Goal: Task Accomplishment & Management: Manage account settings

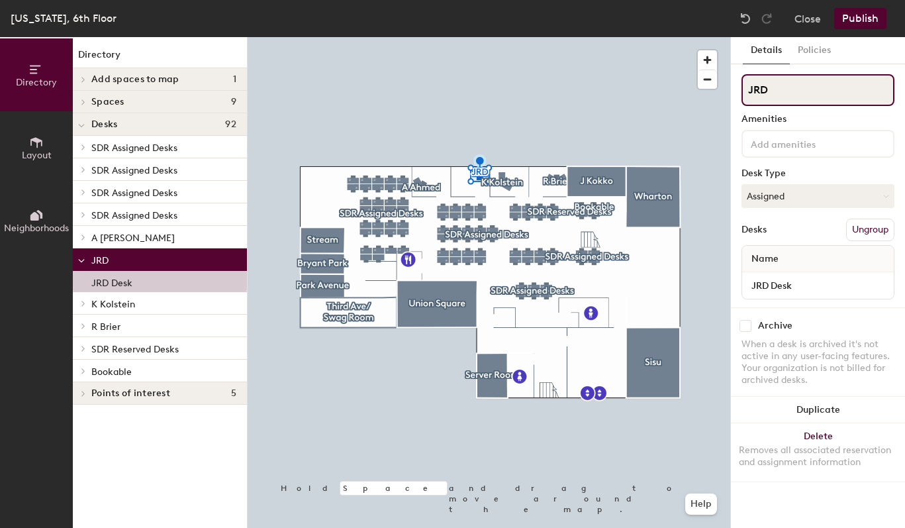
click at [778, 87] on input "JRD" at bounding box center [818, 90] width 153 height 32
type input "CPO"
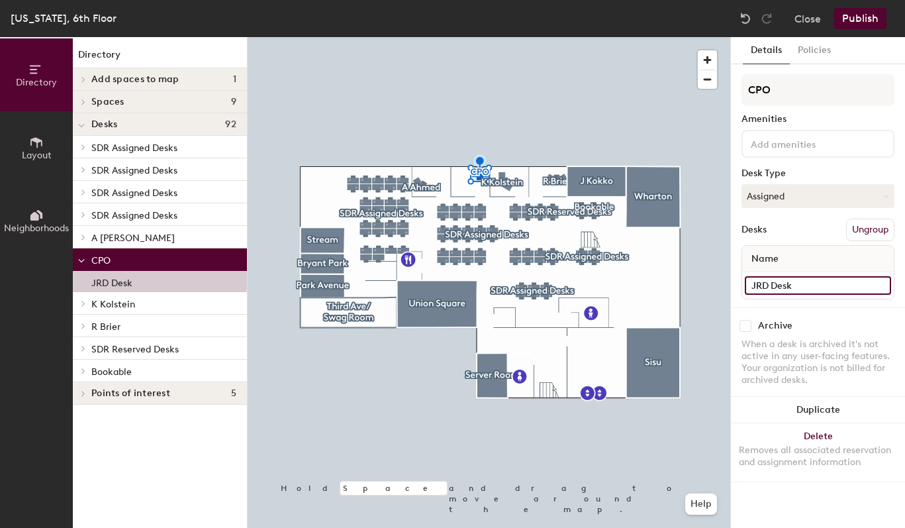
click at [835, 285] on input "JRD Desk" at bounding box center [818, 285] width 146 height 19
type input "CPO Desk"
click at [850, 17] on button "Publish" at bounding box center [860, 18] width 52 height 21
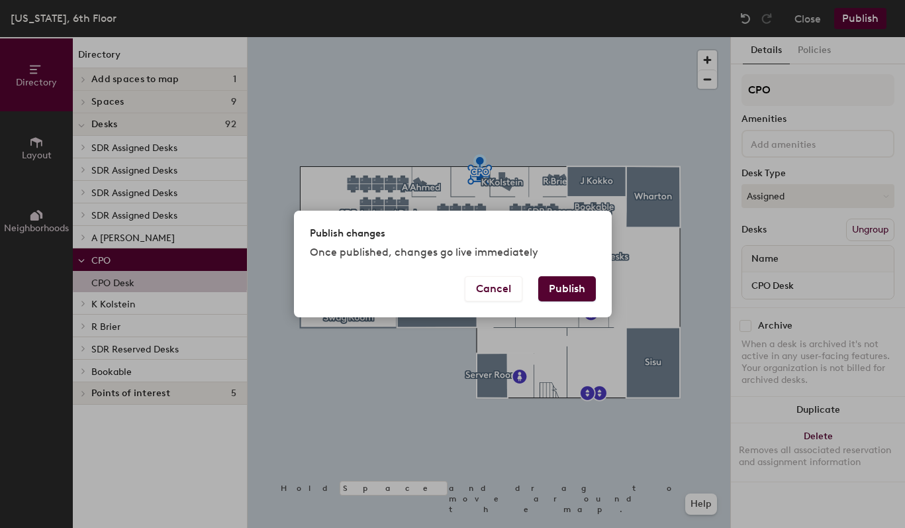
click at [584, 286] on button "Publish" at bounding box center [567, 288] width 58 height 25
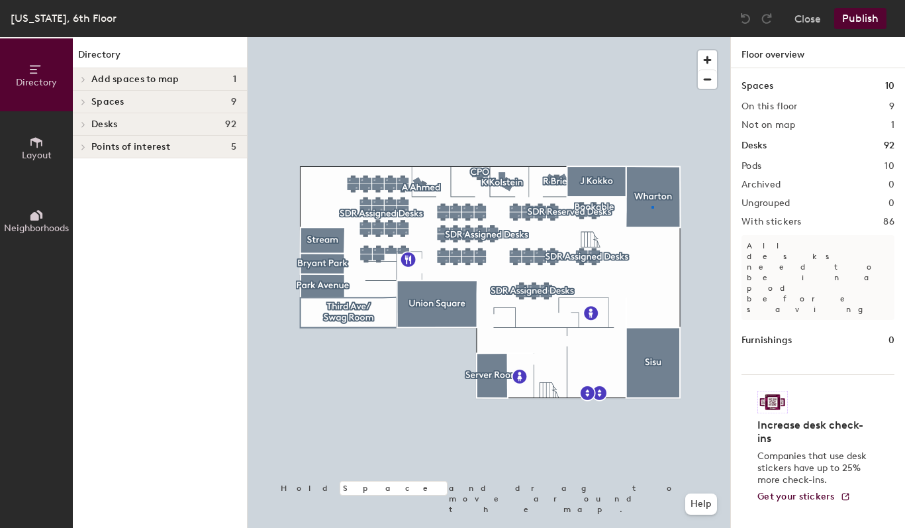
click at [652, 37] on div at bounding box center [489, 37] width 483 height 0
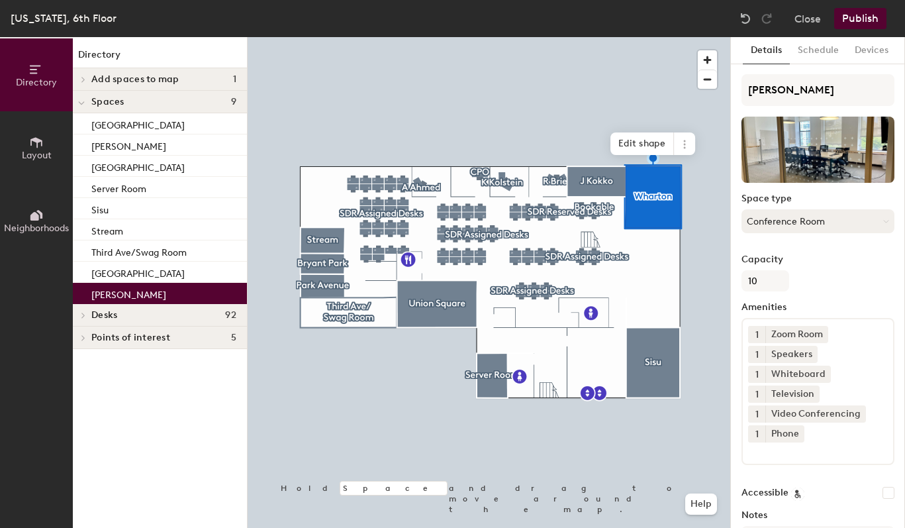
click at [823, 222] on button "Conference Room" at bounding box center [818, 221] width 153 height 24
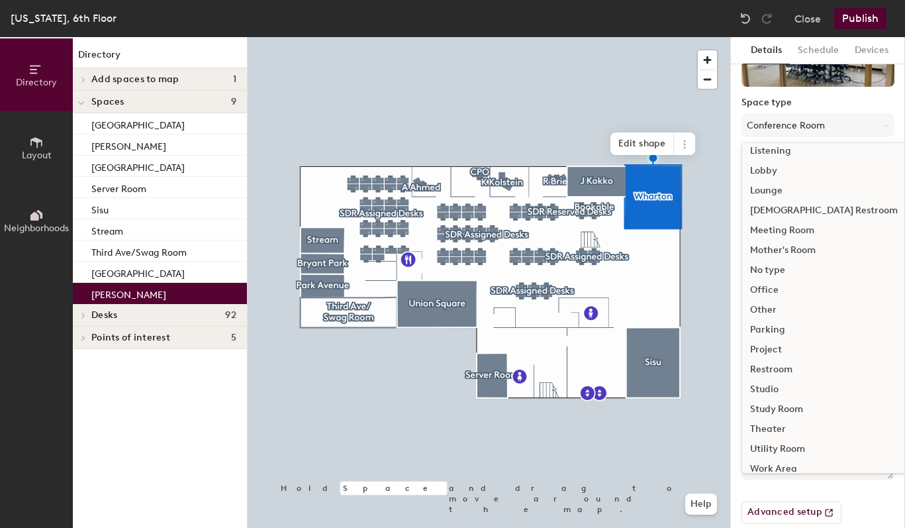
scroll to position [297, 0]
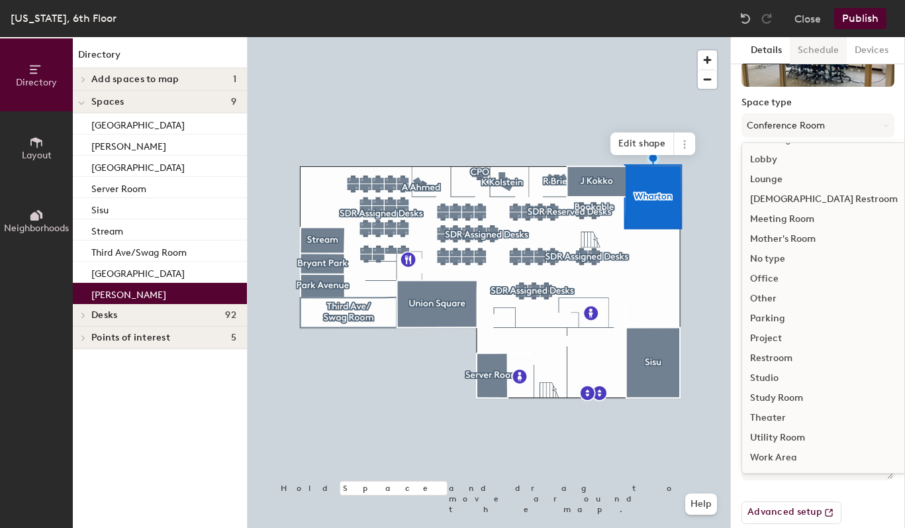
click at [813, 53] on button "Schedule" at bounding box center [818, 50] width 57 height 27
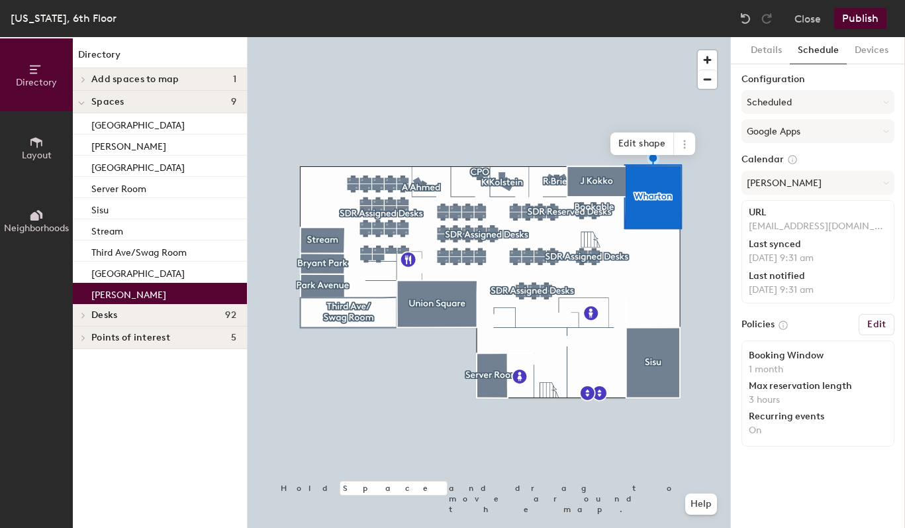
scroll to position [0, 0]
click at [689, 144] on icon at bounding box center [685, 144] width 11 height 11
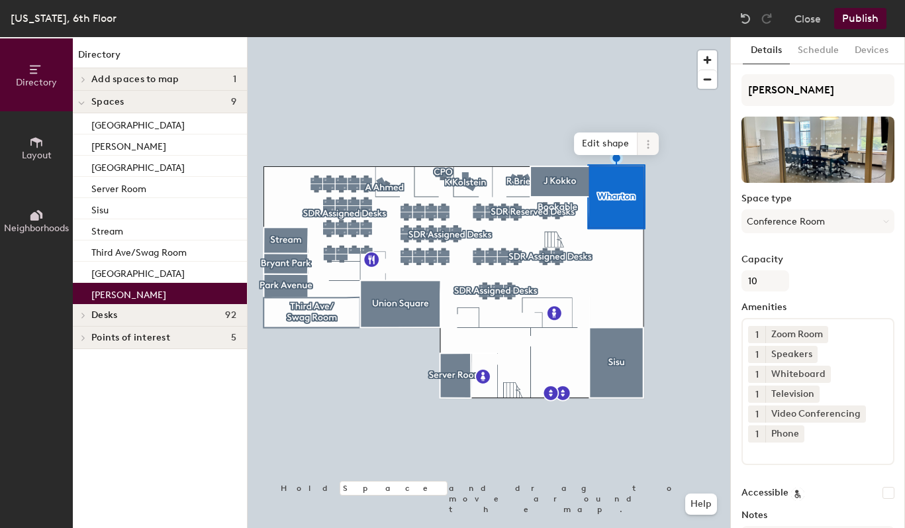
click at [647, 148] on icon at bounding box center [648, 144] width 11 height 11
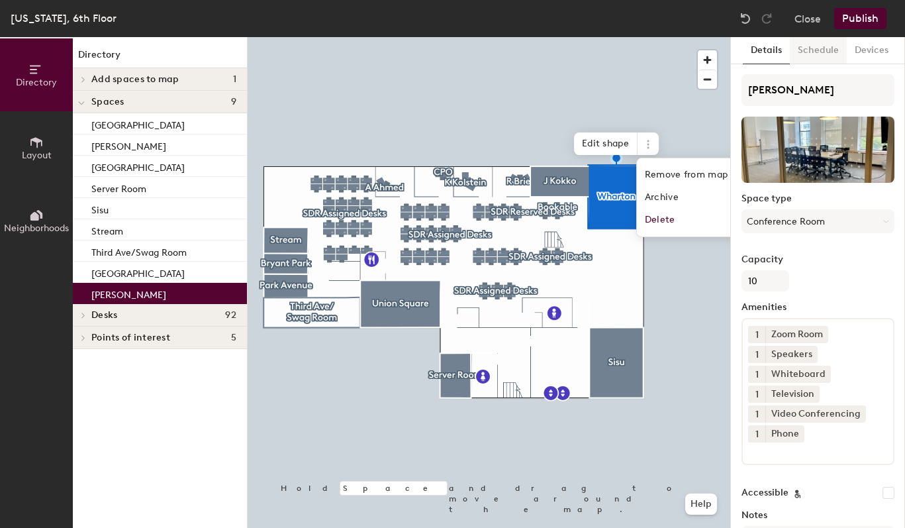
click at [806, 54] on button "Schedule" at bounding box center [818, 50] width 57 height 27
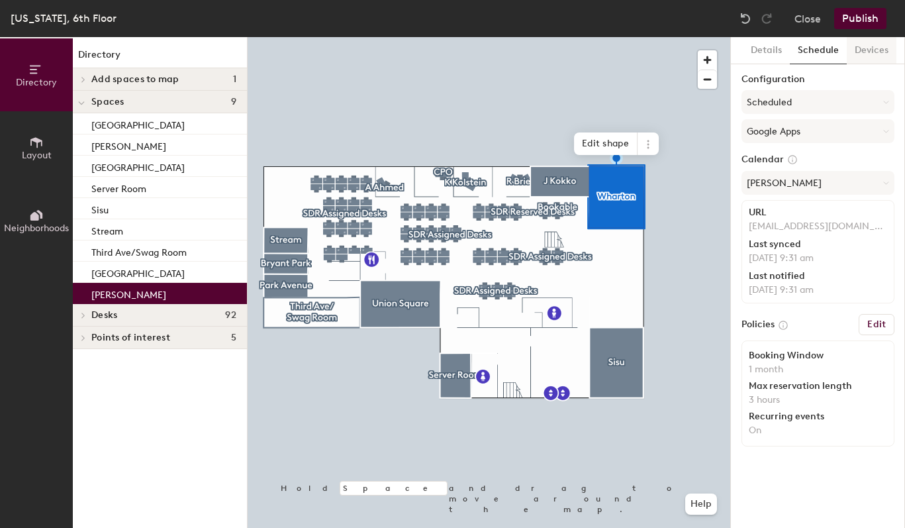
click at [868, 56] on button "Devices" at bounding box center [872, 50] width 50 height 27
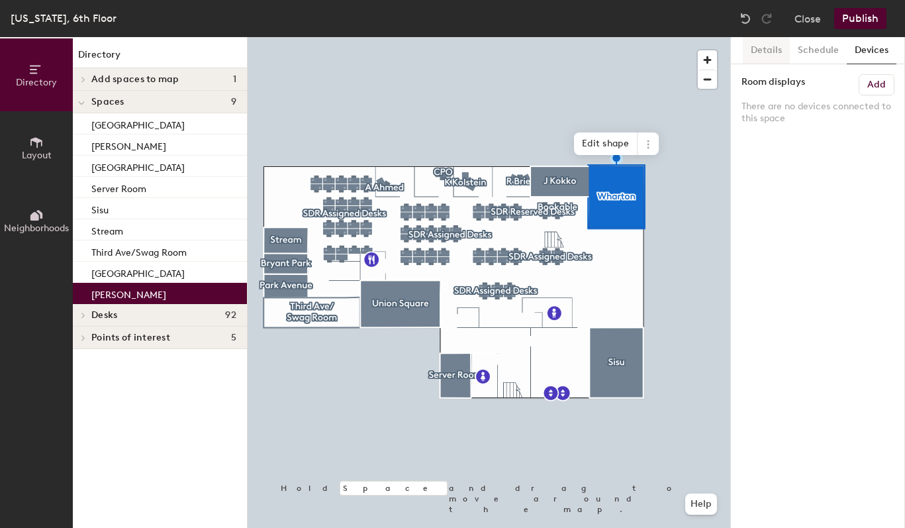
click at [766, 55] on button "Details" at bounding box center [766, 50] width 47 height 27
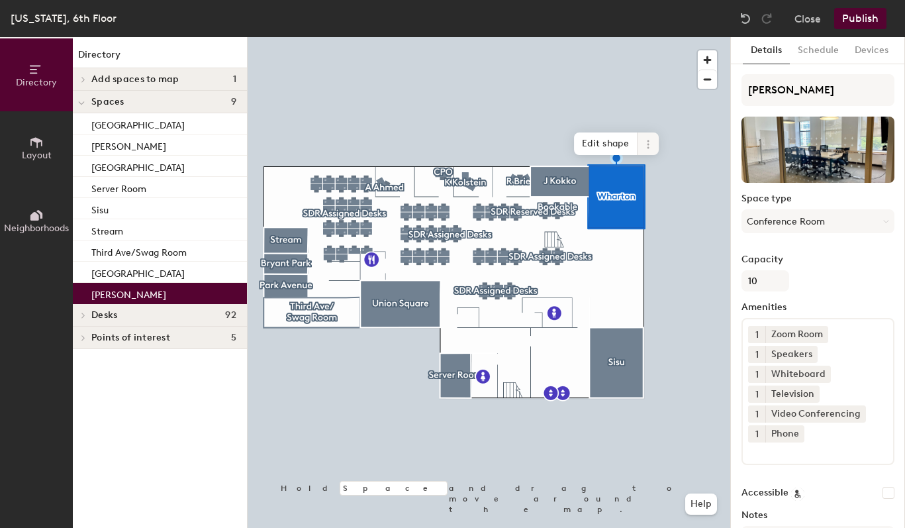
click at [647, 148] on icon at bounding box center [648, 147] width 2 height 2
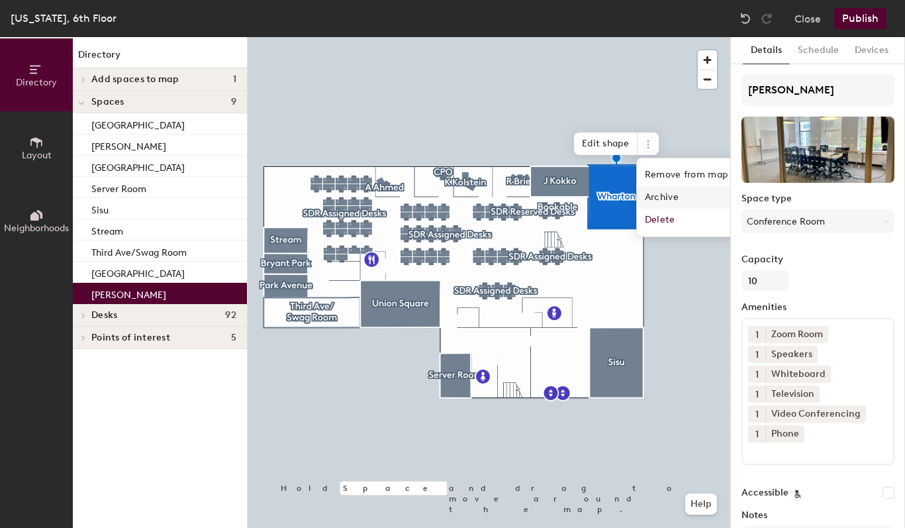
click at [664, 193] on span "Archive" at bounding box center [696, 197] width 118 height 23
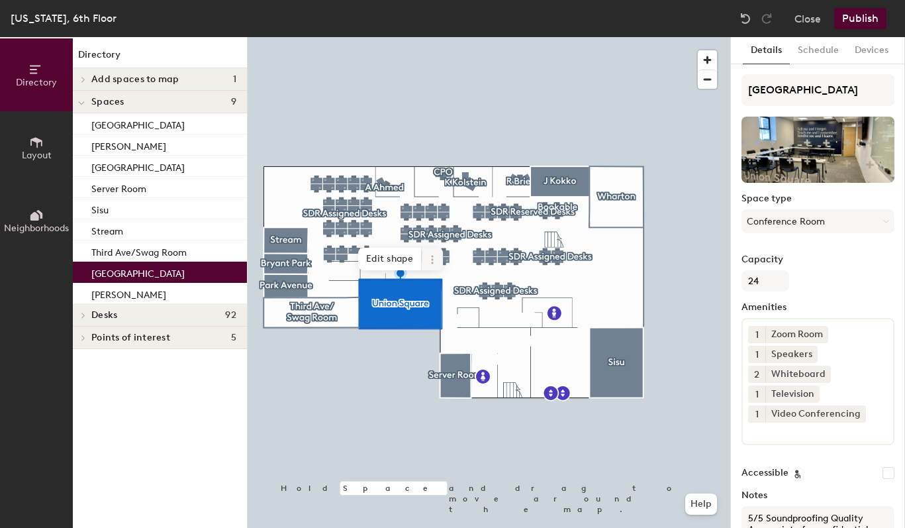
click at [428, 264] on icon at bounding box center [432, 259] width 11 height 11
click at [452, 310] on span "Archive" at bounding box center [480, 312] width 118 height 23
click at [859, 21] on button "Publish" at bounding box center [860, 18] width 52 height 21
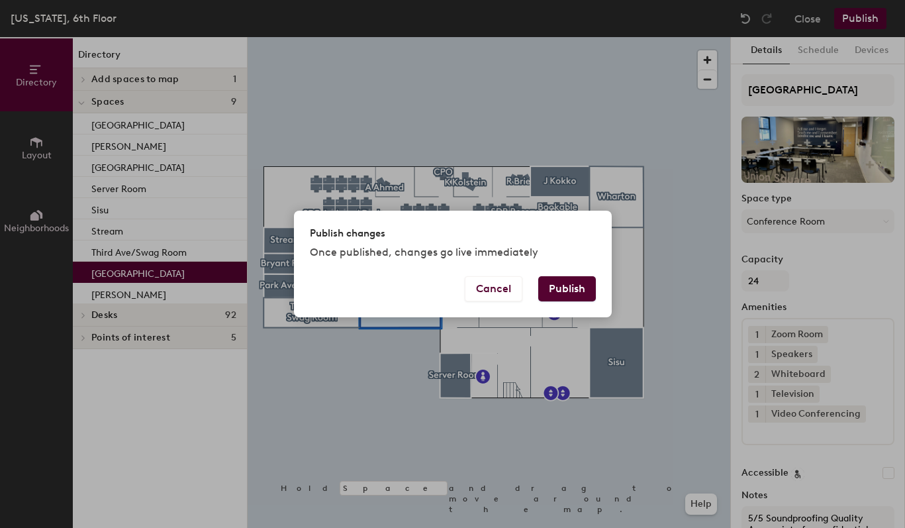
click at [589, 294] on button "Publish" at bounding box center [567, 288] width 58 height 25
